Goal: Check status: Check status

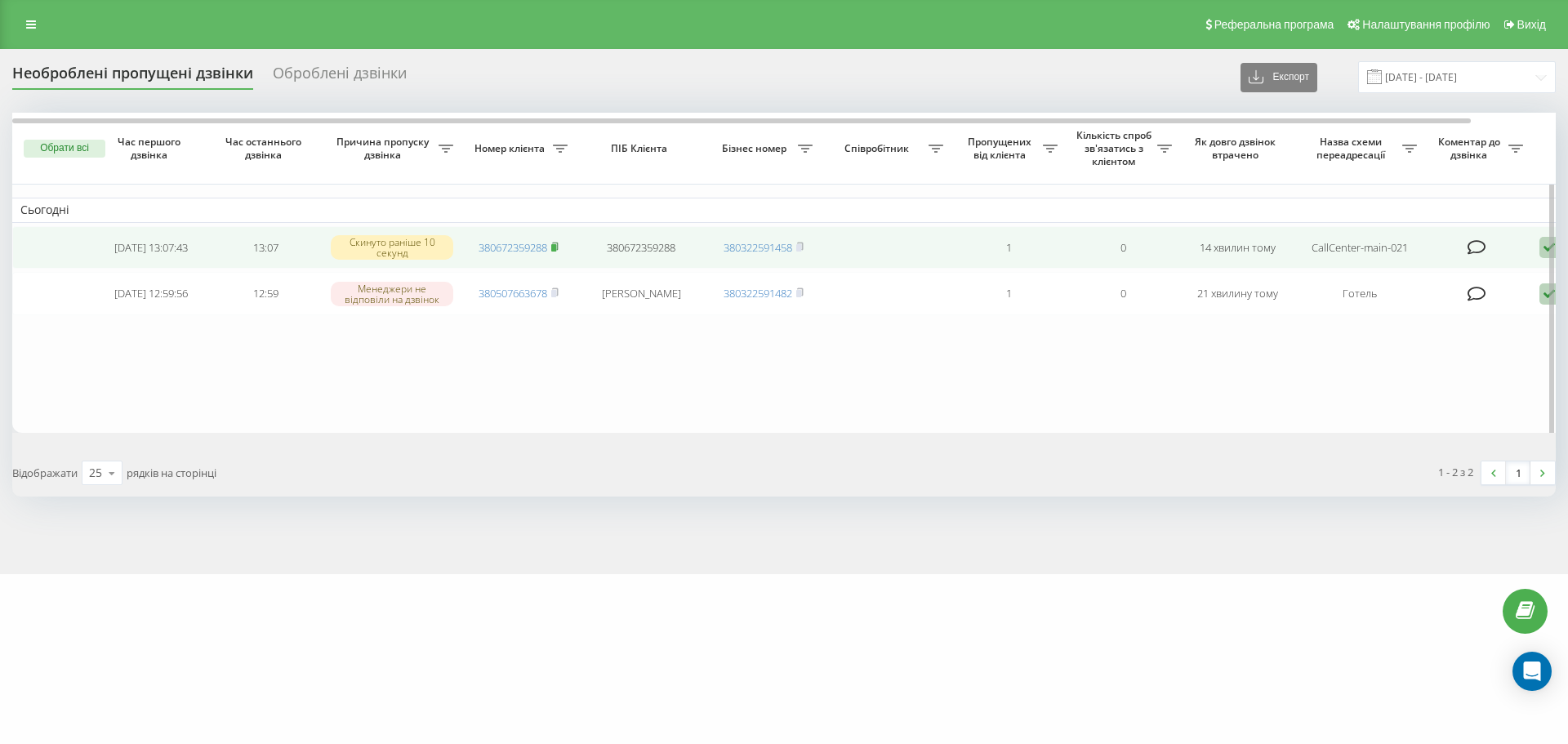
click at [554, 249] on rect at bounding box center [554, 248] width 5 height 8
